Goal: Find specific page/section: Find specific page/section

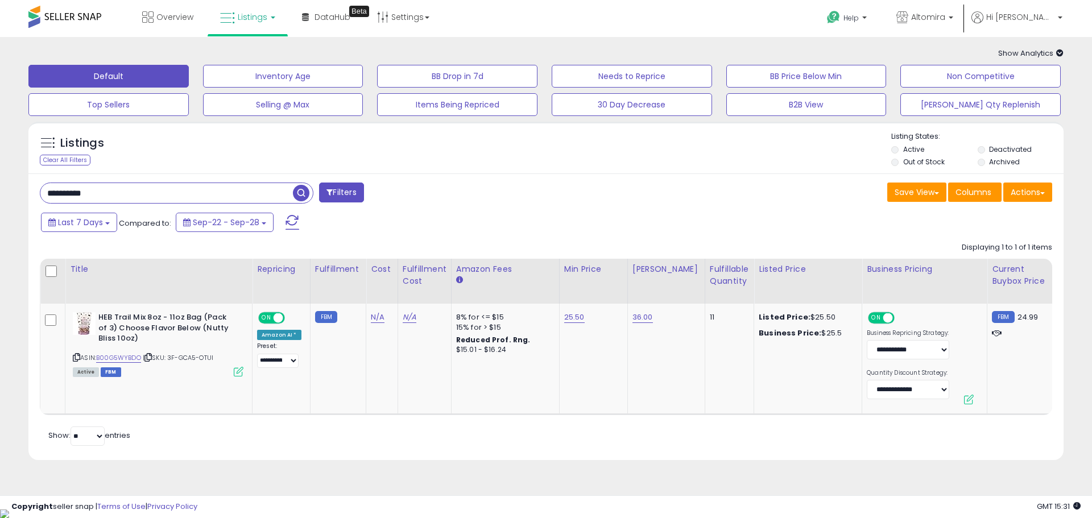
click at [266, 16] on link "Listings" at bounding box center [247, 17] width 72 height 34
click at [268, 104] on icon at bounding box center [258, 99] width 60 height 17
